Goal: Information Seeking & Learning: Learn about a topic

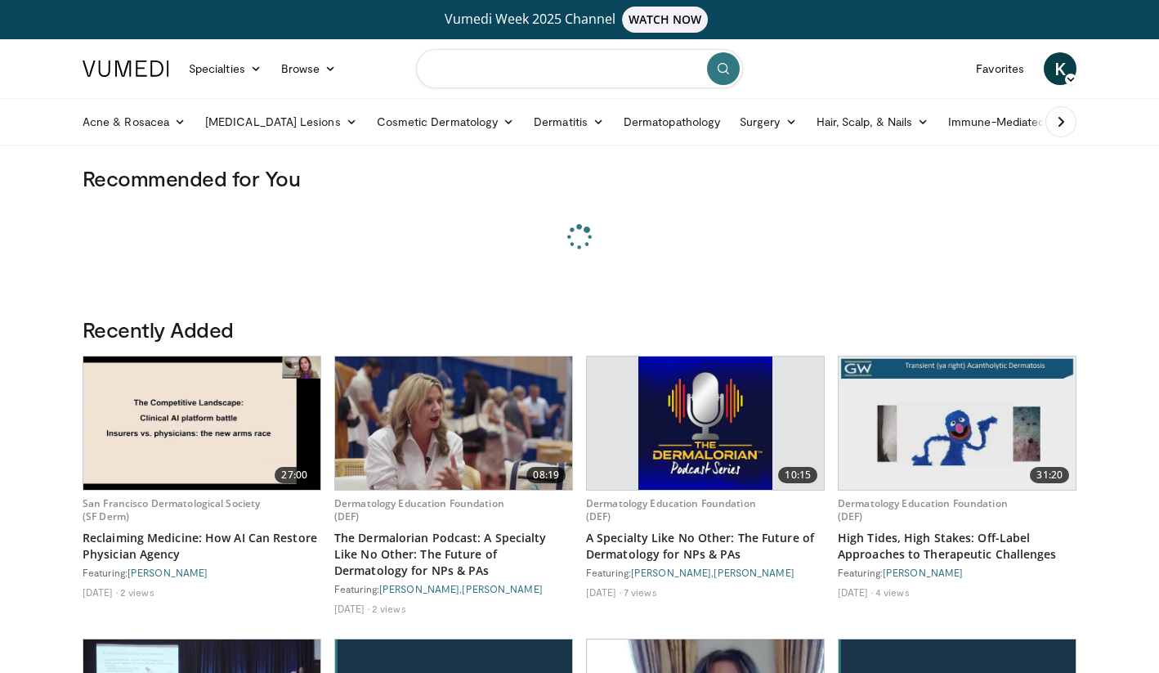
click at [586, 71] on input "Search topics, interventions" at bounding box center [579, 68] width 327 height 39
type input "*********"
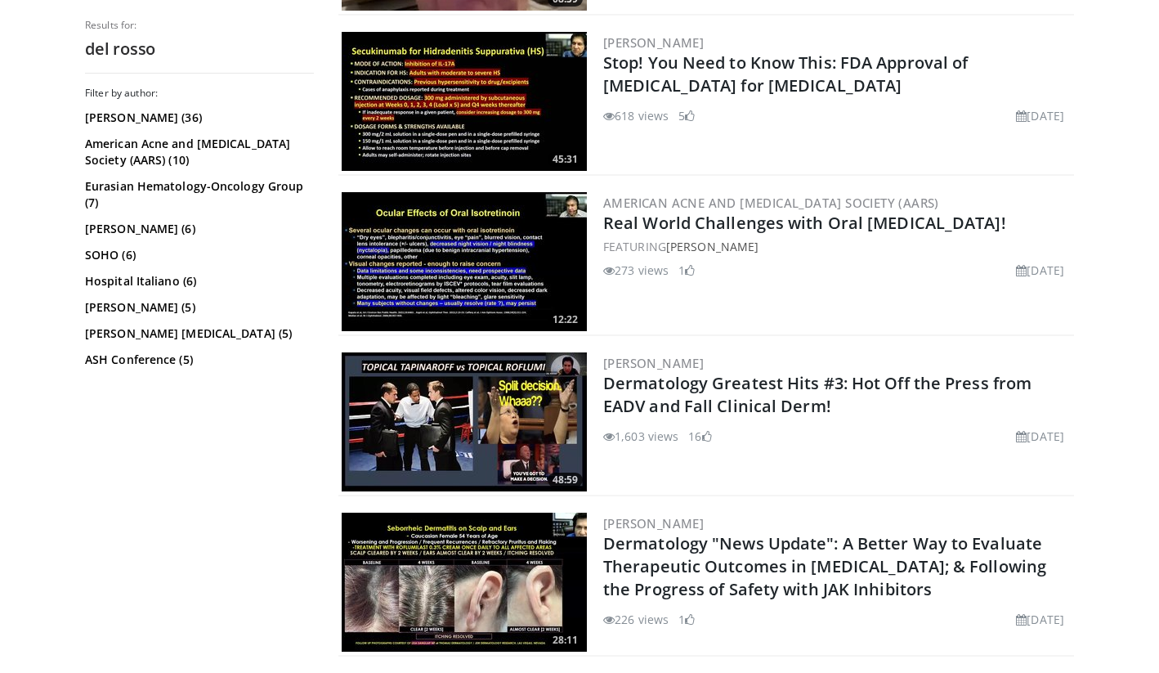
scroll to position [2763, 0]
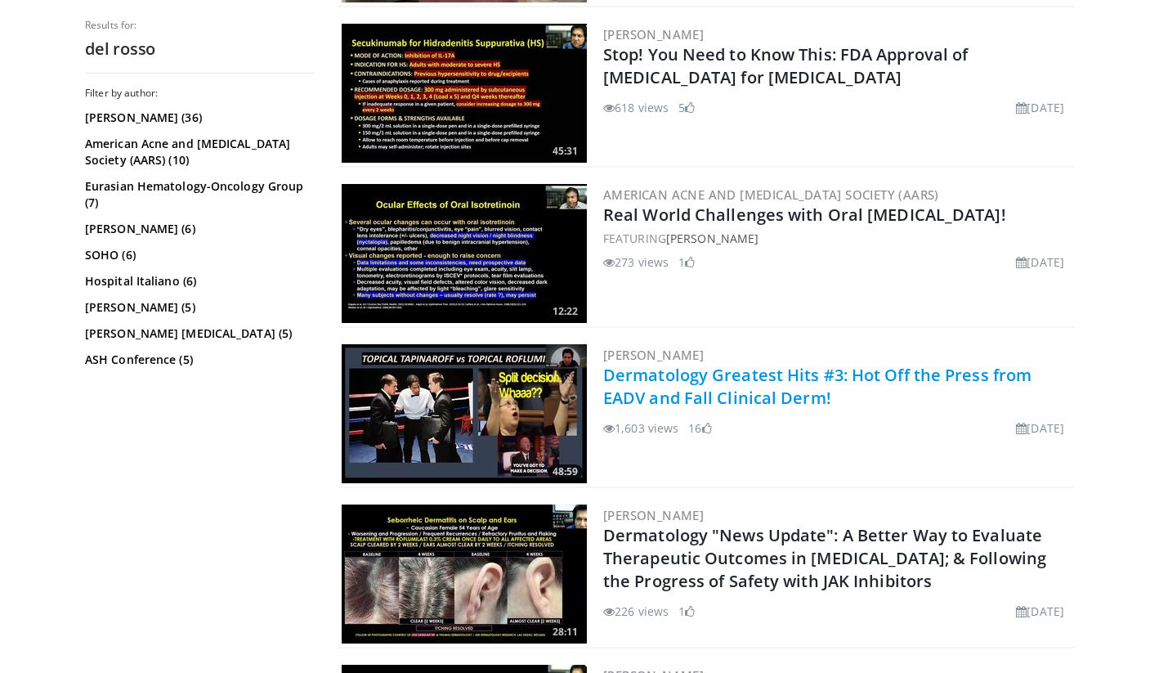
click at [783, 374] on link "Dermatology Greatest Hits #3: Hot Off the Press from EADV and Fall Clinical Der…" at bounding box center [817, 386] width 428 height 45
click at [772, 371] on link "Dermatology Greatest Hits #3: Hot Off the Press from EADV and Fall Clinical Der…" at bounding box center [817, 386] width 428 height 45
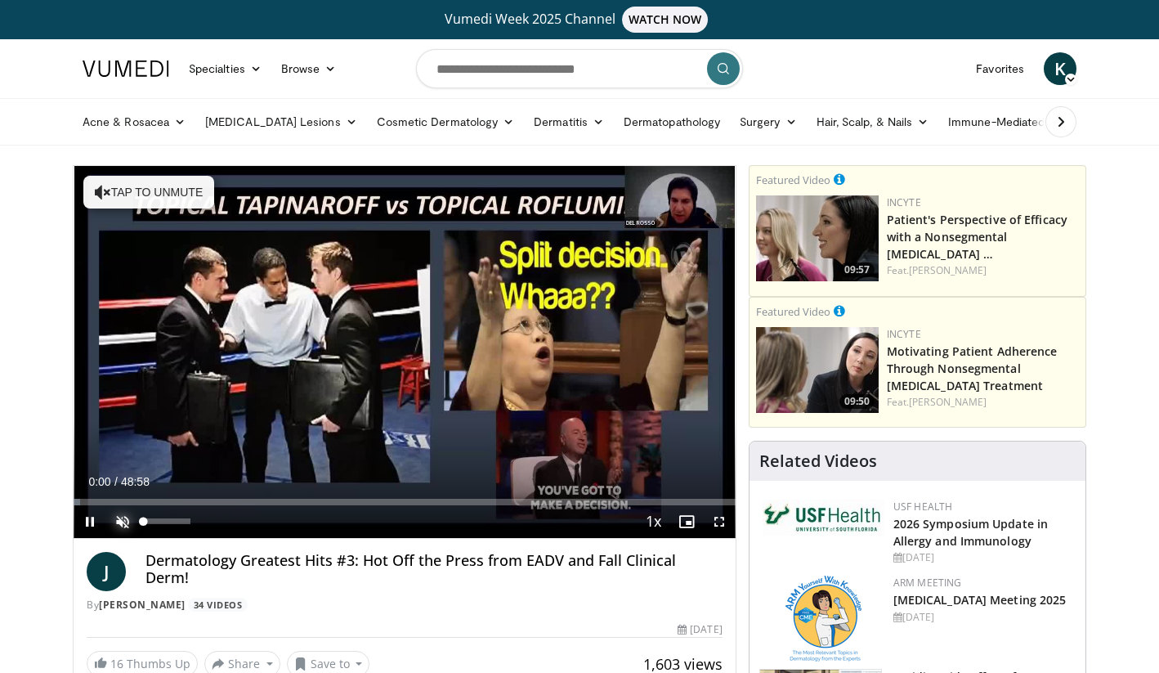
click at [119, 519] on span "Video Player" at bounding box center [122, 521] width 33 height 33
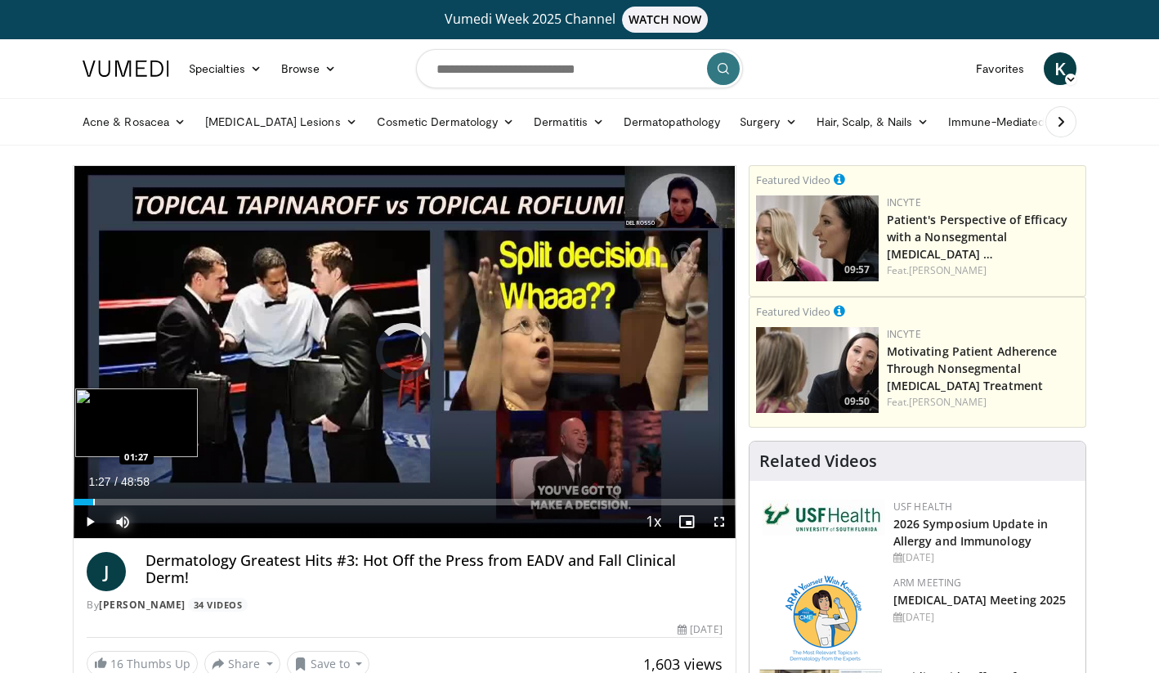
click at [93, 499] on div "Progress Bar" at bounding box center [94, 502] width 2 height 7
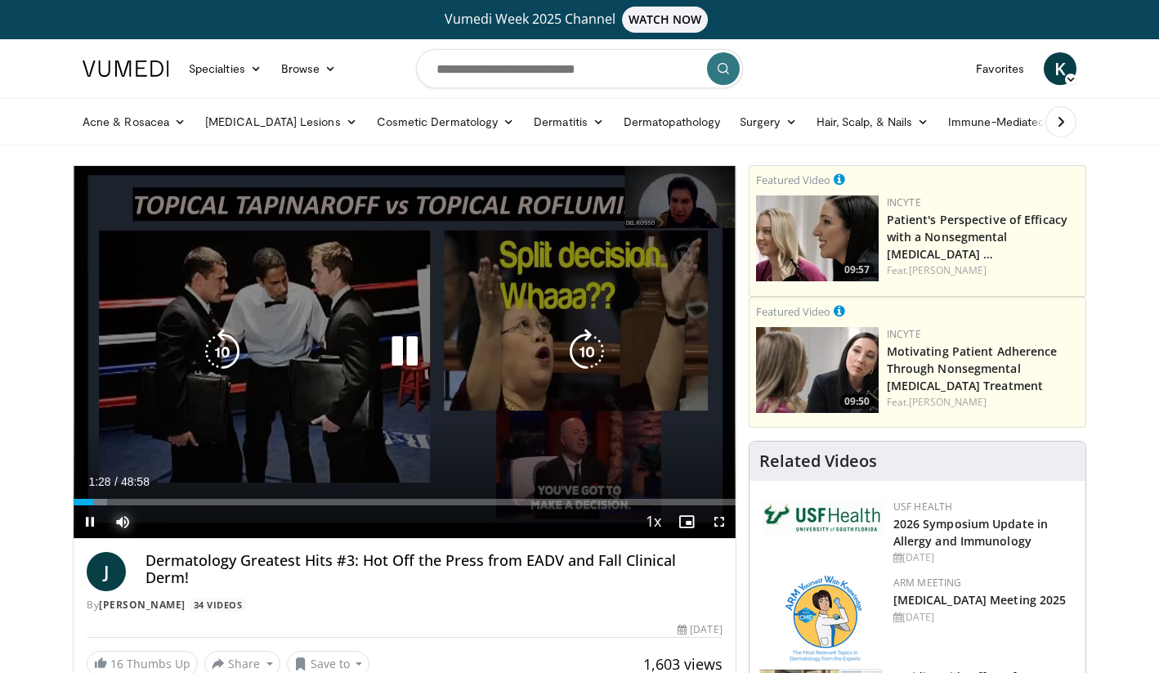
click at [126, 503] on div "Loaded : 5.06% 01:28 03:15" at bounding box center [405, 502] width 662 height 7
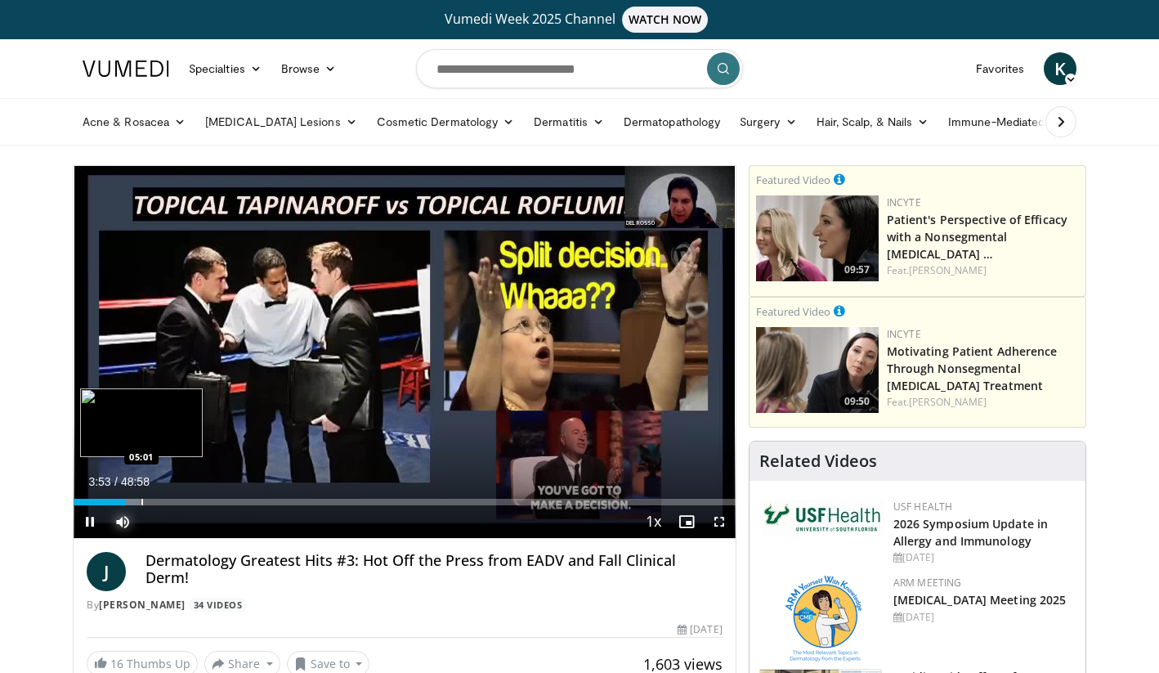
click at [141, 503] on div "Progress Bar" at bounding box center [142, 502] width 2 height 7
click at [87, 522] on span "Video Player" at bounding box center [90, 521] width 33 height 33
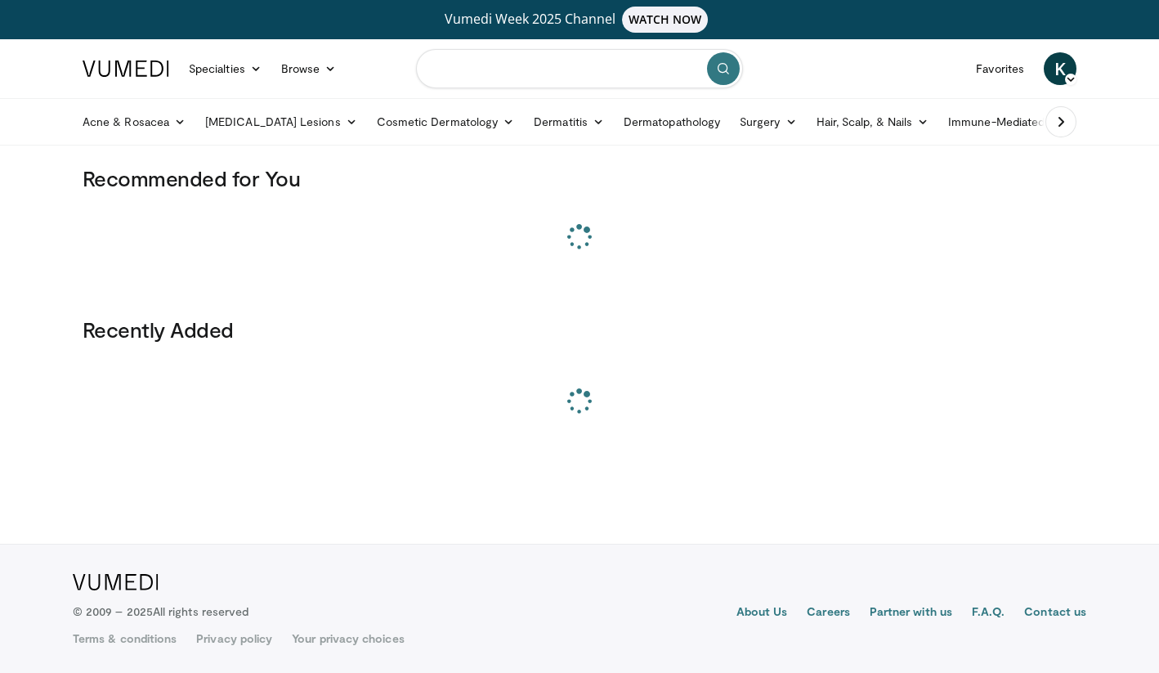
click at [504, 78] on input "Search topics, interventions" at bounding box center [579, 68] width 327 height 39
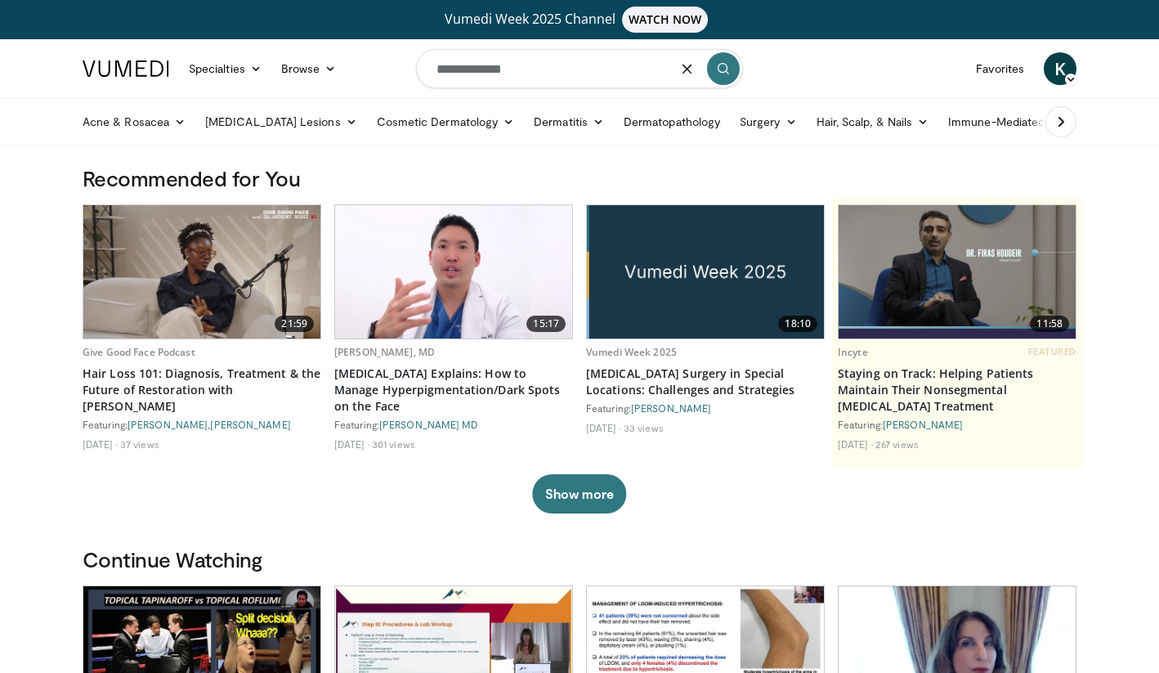
type input "**********"
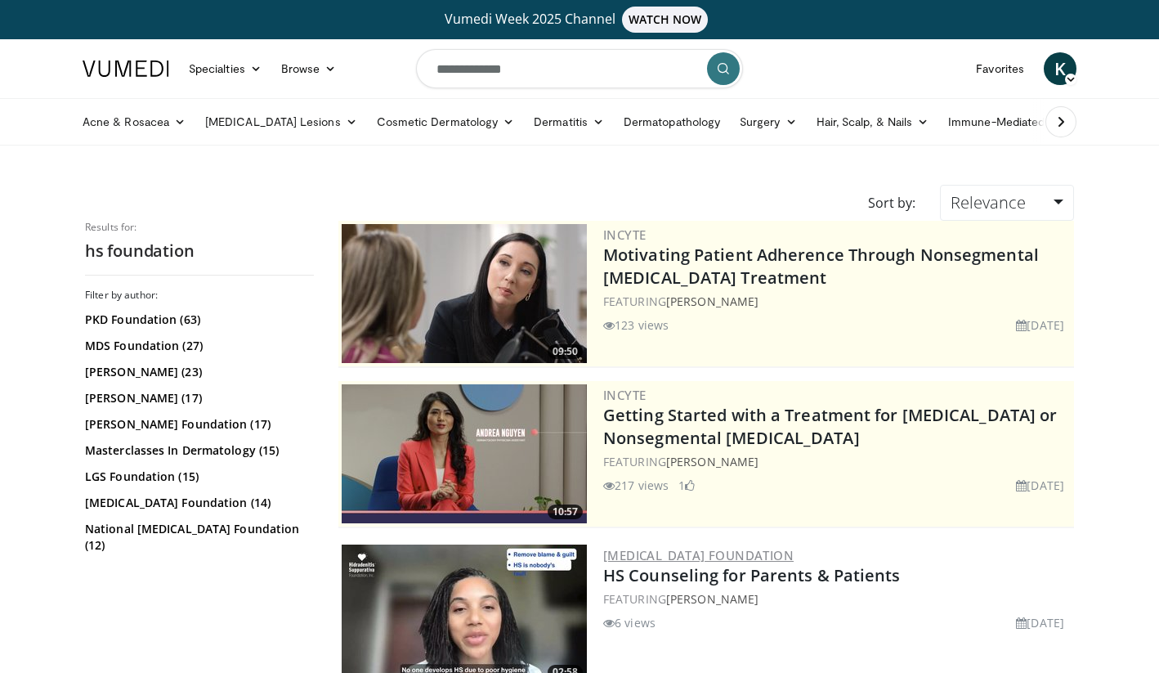
click at [732, 555] on link "[MEDICAL_DATA] Foundation" at bounding box center [698, 555] width 190 height 16
